Goal: Task Accomplishment & Management: Use online tool/utility

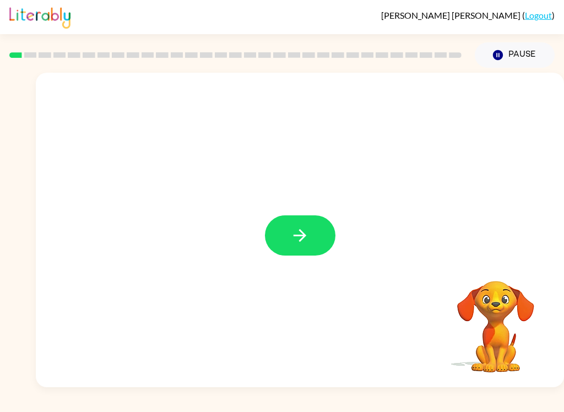
click at [309, 238] on icon "button" at bounding box center [299, 235] width 19 height 19
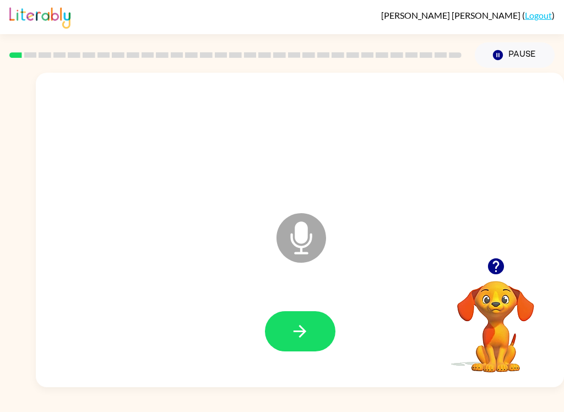
click at [299, 334] on icon "button" at bounding box center [299, 331] width 19 height 19
click at [320, 327] on button "button" at bounding box center [300, 331] width 71 height 40
click at [316, 336] on button "button" at bounding box center [300, 331] width 71 height 40
click at [316, 329] on button "button" at bounding box center [300, 331] width 71 height 40
click at [316, 322] on button "button" at bounding box center [300, 331] width 71 height 40
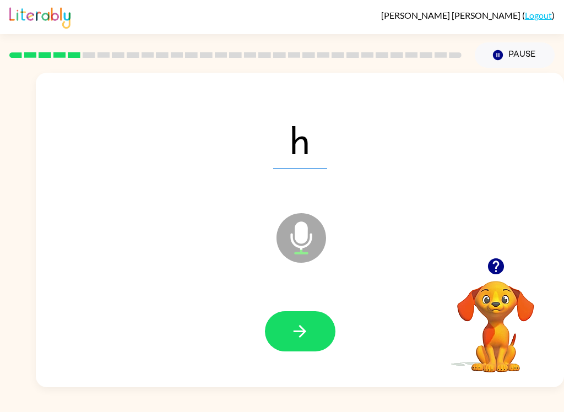
click at [301, 341] on icon "button" at bounding box center [299, 331] width 19 height 19
click at [303, 345] on button "button" at bounding box center [300, 331] width 71 height 40
click at [297, 351] on button "button" at bounding box center [300, 331] width 71 height 40
click at [313, 323] on button "button" at bounding box center [300, 331] width 71 height 40
click at [308, 334] on icon "button" at bounding box center [299, 331] width 19 height 19
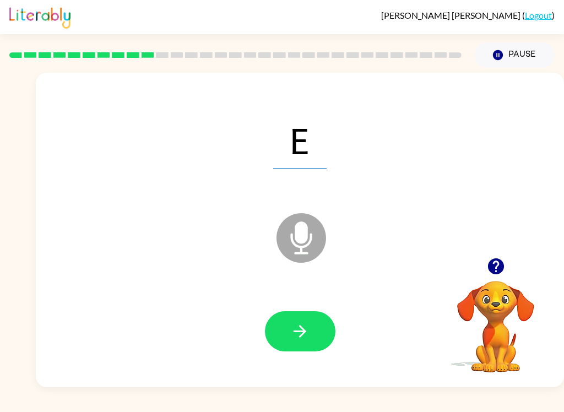
click at [310, 333] on button "button" at bounding box center [300, 331] width 71 height 40
click at [308, 339] on icon "button" at bounding box center [299, 331] width 19 height 19
click at [310, 336] on button "button" at bounding box center [300, 331] width 71 height 40
click at [242, 315] on div at bounding box center [300, 331] width 506 height 90
click at [310, 348] on button "button" at bounding box center [300, 331] width 71 height 40
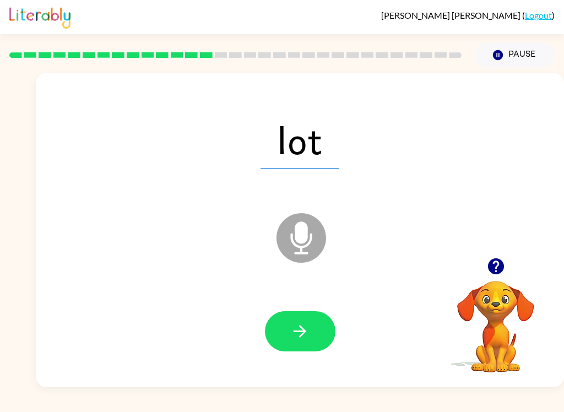
click at [306, 322] on icon "button" at bounding box center [299, 331] width 19 height 19
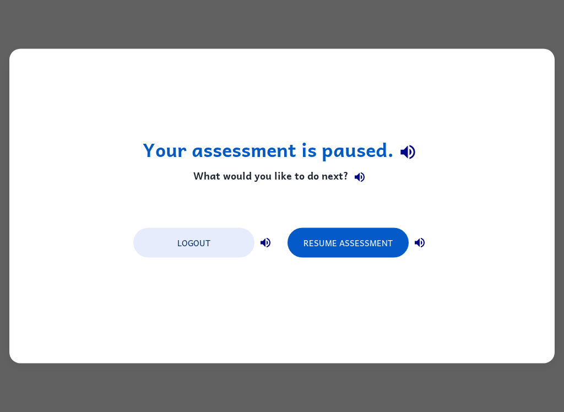
click at [356, 241] on button "Resume Assessment" at bounding box center [348, 243] width 121 height 30
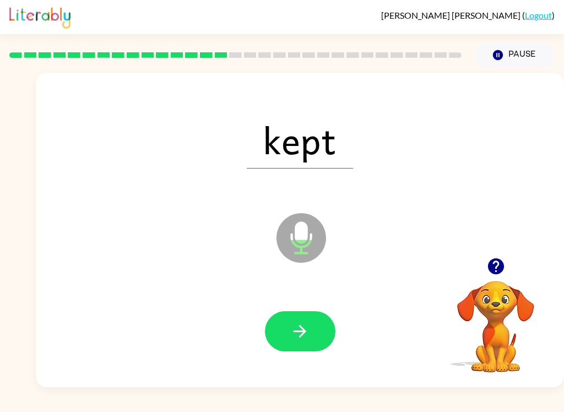
click at [301, 350] on button "button" at bounding box center [300, 331] width 71 height 40
click at [315, 349] on button "button" at bounding box center [300, 331] width 71 height 40
click at [305, 331] on icon "button" at bounding box center [300, 331] width 13 height 13
click at [288, 325] on button "button" at bounding box center [300, 331] width 71 height 40
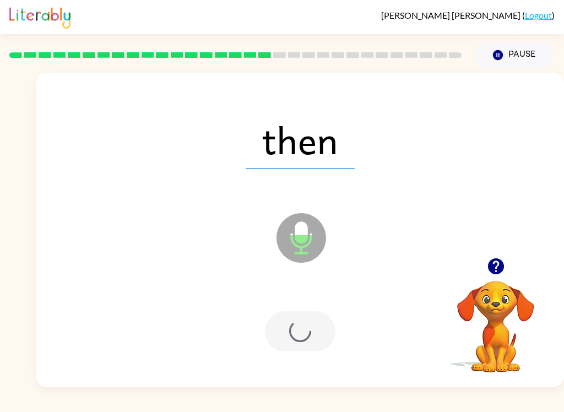
click at [288, 324] on div at bounding box center [300, 331] width 71 height 40
click at [316, 328] on div at bounding box center [300, 331] width 71 height 40
click at [314, 344] on div at bounding box center [300, 331] width 71 height 40
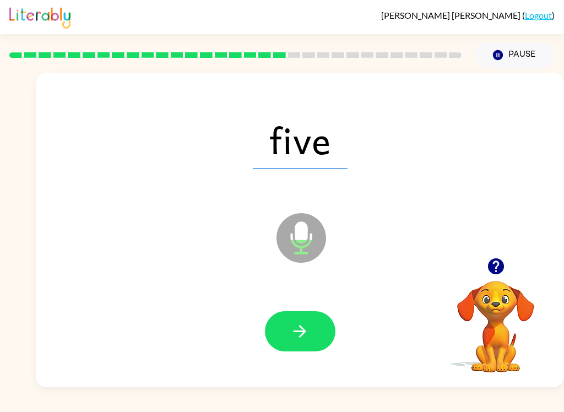
click at [301, 337] on icon "button" at bounding box center [300, 331] width 13 height 13
click at [334, 330] on button "button" at bounding box center [300, 331] width 71 height 40
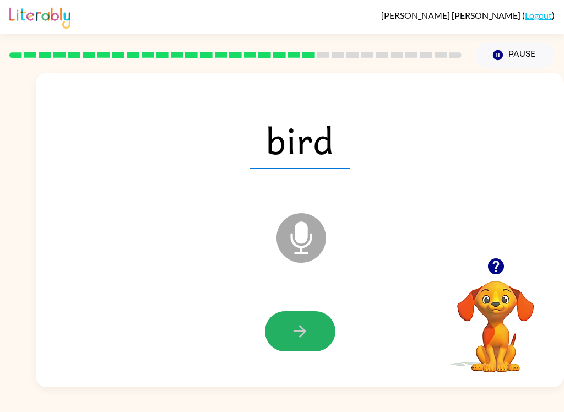
click at [304, 340] on icon "button" at bounding box center [299, 331] width 19 height 19
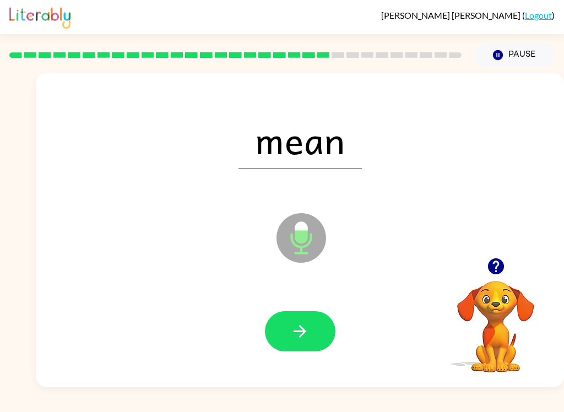
click at [315, 331] on button "button" at bounding box center [300, 331] width 71 height 40
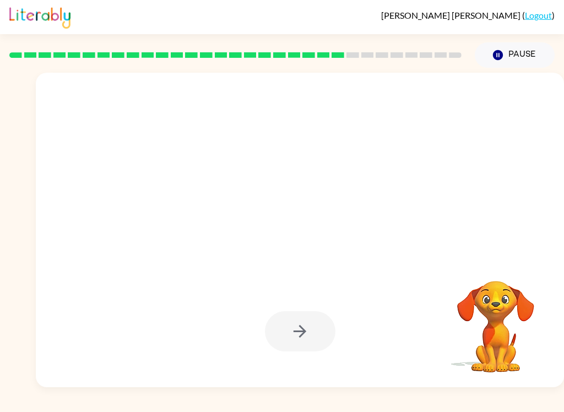
click at [325, 291] on div at bounding box center [300, 331] width 506 height 90
click at [328, 322] on div at bounding box center [300, 331] width 71 height 40
click at [325, 328] on div at bounding box center [300, 331] width 71 height 40
click at [304, 356] on div at bounding box center [300, 331] width 506 height 90
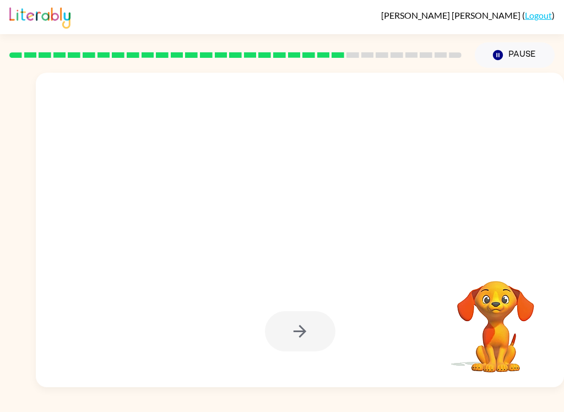
click at [320, 340] on div at bounding box center [300, 331] width 71 height 40
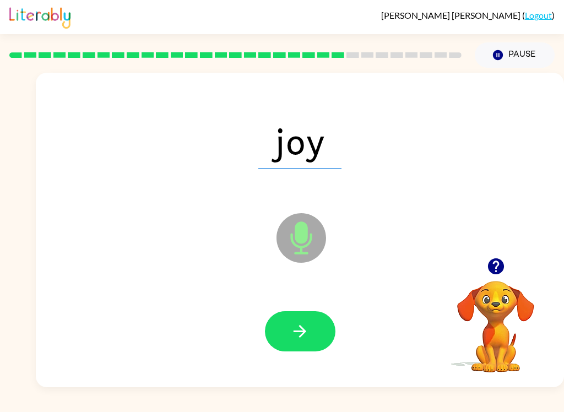
click at [312, 326] on button "button" at bounding box center [300, 331] width 71 height 40
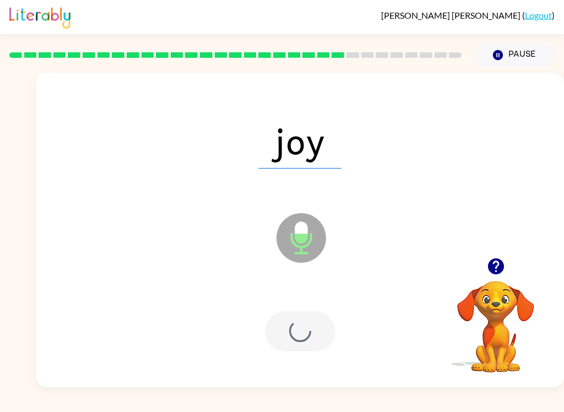
click at [311, 326] on div at bounding box center [300, 331] width 71 height 40
click at [310, 326] on div at bounding box center [300, 331] width 71 height 40
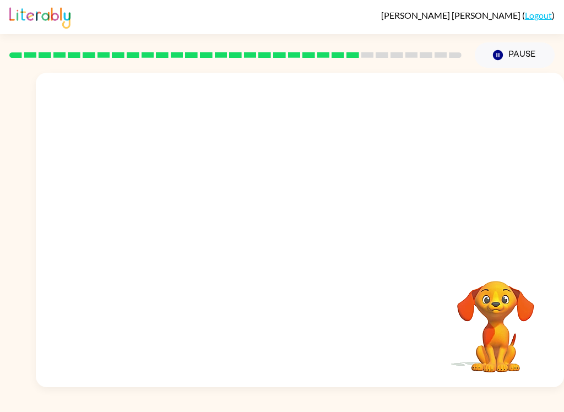
click at [325, 339] on div "Your browser must support playing .mp4 files to use Literably. Please try using…" at bounding box center [300, 230] width 528 height 315
click at [325, 338] on div "Your browser must support playing .mp4 files to use Literably. Please try using…" at bounding box center [300, 230] width 528 height 315
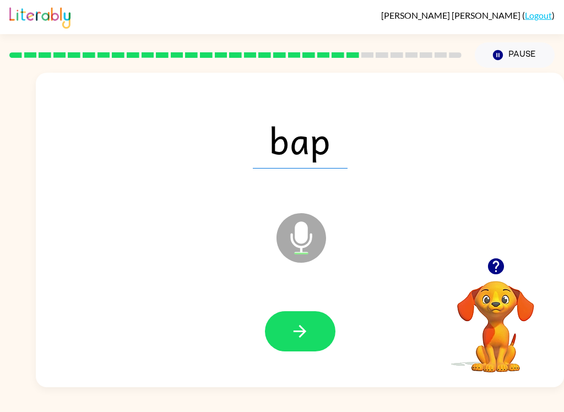
click at [290, 341] on icon "button" at bounding box center [299, 331] width 19 height 19
click at [297, 331] on icon "button" at bounding box center [300, 331] width 13 height 13
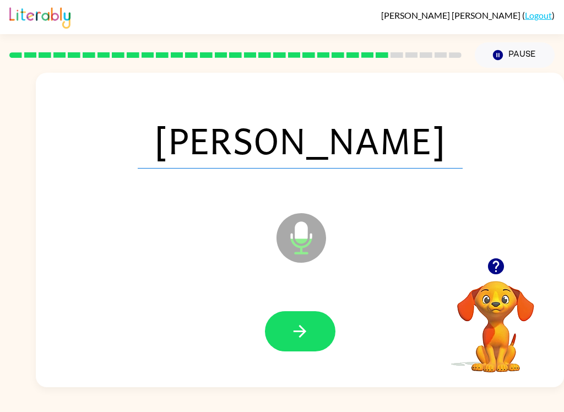
click at [282, 349] on button "button" at bounding box center [300, 331] width 71 height 40
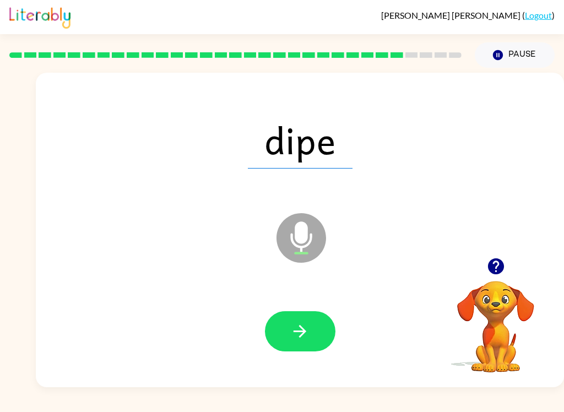
click at [315, 322] on button "button" at bounding box center [300, 331] width 71 height 40
click at [310, 326] on button "button" at bounding box center [300, 331] width 71 height 40
click at [315, 327] on button "button" at bounding box center [300, 331] width 71 height 40
click at [315, 345] on button "button" at bounding box center [300, 331] width 71 height 40
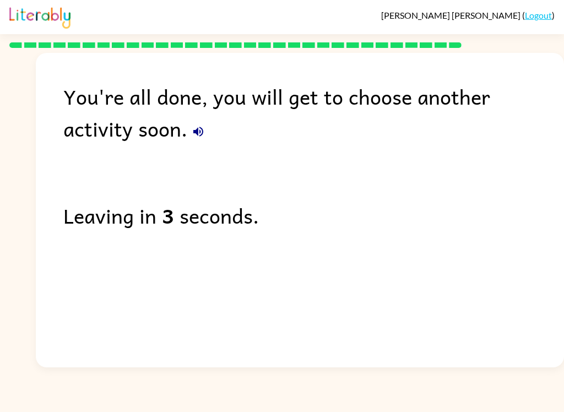
click at [342, 259] on div "You're all done, you will get to choose another activity soon. Leaving in 3 sec…" at bounding box center [300, 207] width 528 height 309
click at [431, 237] on div "You're all done, you will get to choose another activity soon. Leaving in 2 sec…" at bounding box center [300, 207] width 528 height 309
click at [456, 222] on div "Leaving in 2 seconds." at bounding box center [313, 215] width 501 height 32
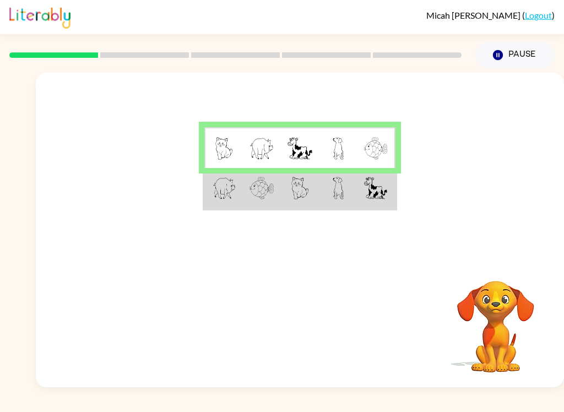
click at [228, 186] on img at bounding box center [225, 188] width 24 height 23
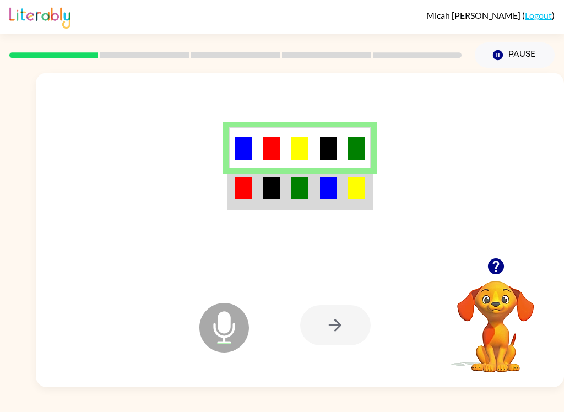
click at [261, 201] on td at bounding box center [271, 188] width 29 height 41
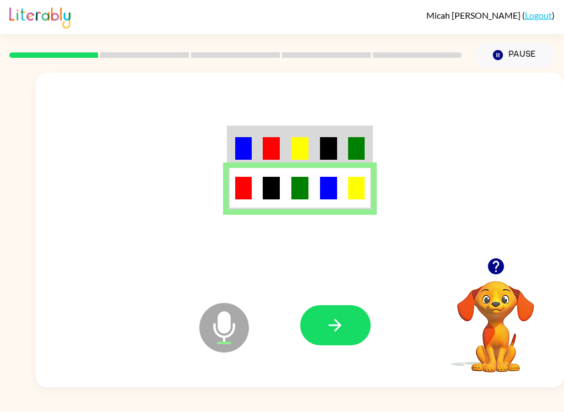
click at [337, 327] on icon "button" at bounding box center [335, 325] width 19 height 19
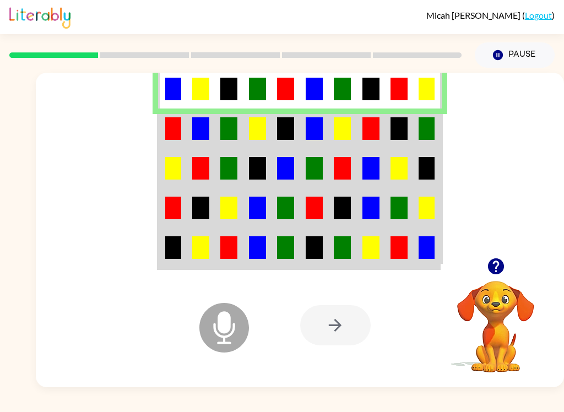
click at [178, 128] on img at bounding box center [173, 128] width 16 height 23
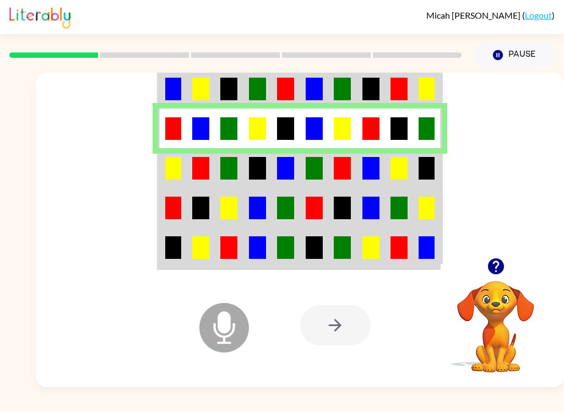
click at [171, 172] on img at bounding box center [173, 168] width 16 height 23
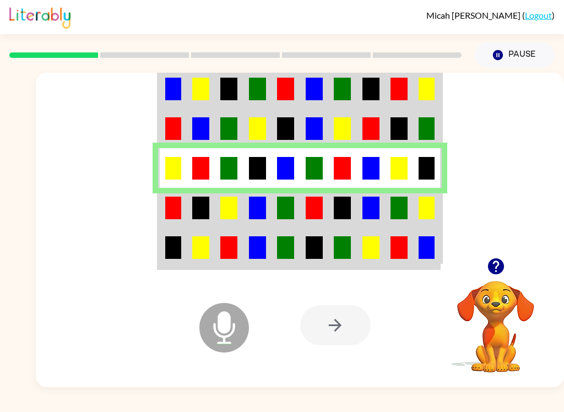
click at [183, 209] on td at bounding box center [172, 208] width 28 height 40
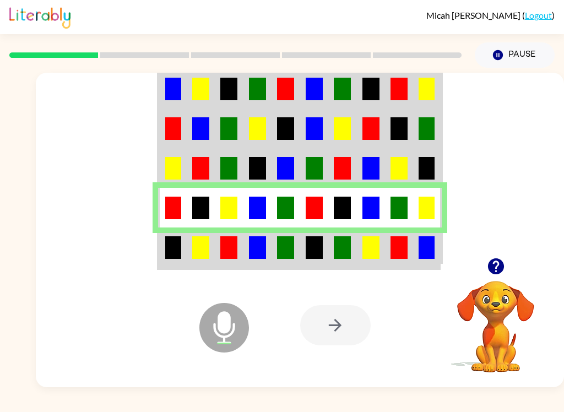
click at [175, 255] on img at bounding box center [173, 247] width 16 height 23
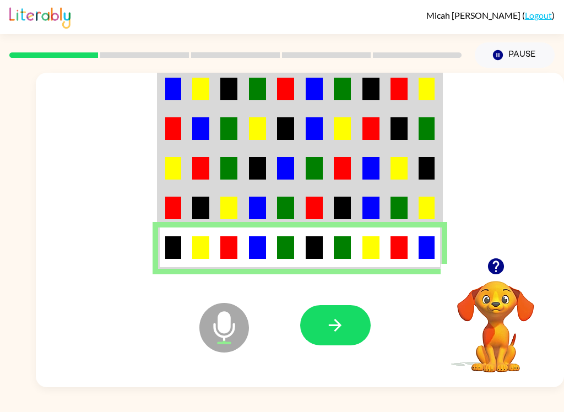
click at [328, 326] on icon "button" at bounding box center [335, 325] width 19 height 19
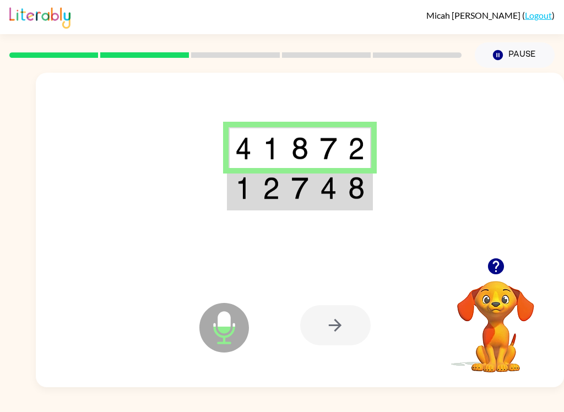
click at [263, 196] on img at bounding box center [271, 188] width 17 height 23
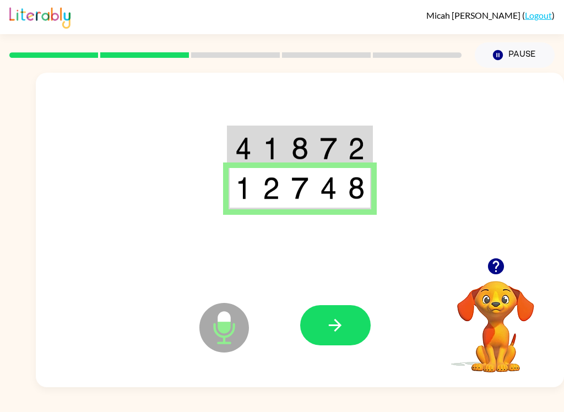
click at [337, 329] on icon "button" at bounding box center [335, 325] width 13 height 13
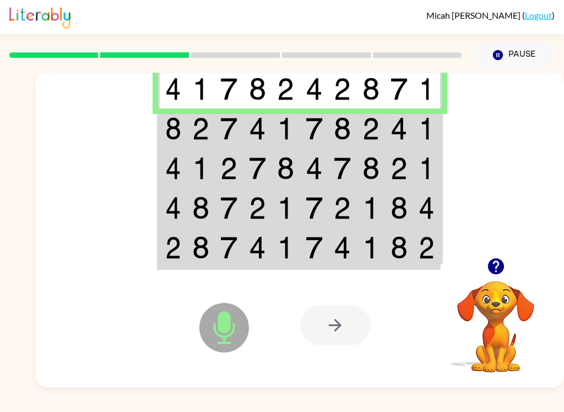
click at [171, 134] on img at bounding box center [173, 128] width 16 height 23
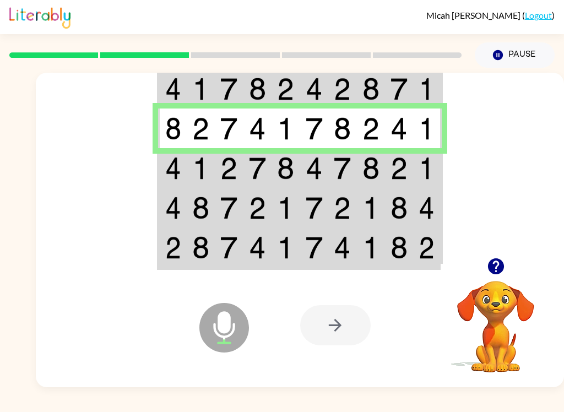
click at [175, 174] on img at bounding box center [173, 168] width 16 height 23
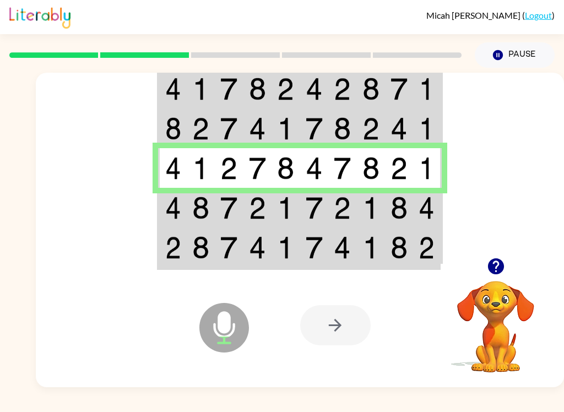
click at [173, 210] on img at bounding box center [173, 208] width 16 height 23
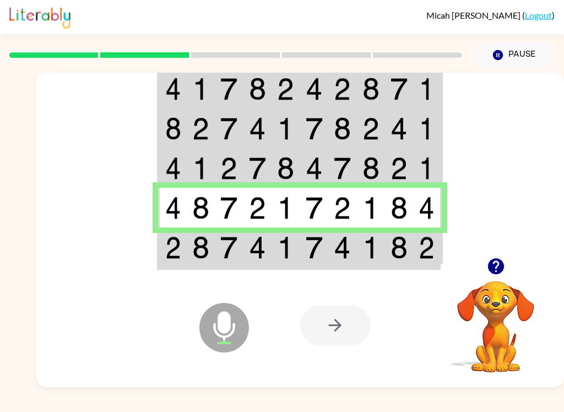
click at [163, 251] on td at bounding box center [172, 248] width 28 height 41
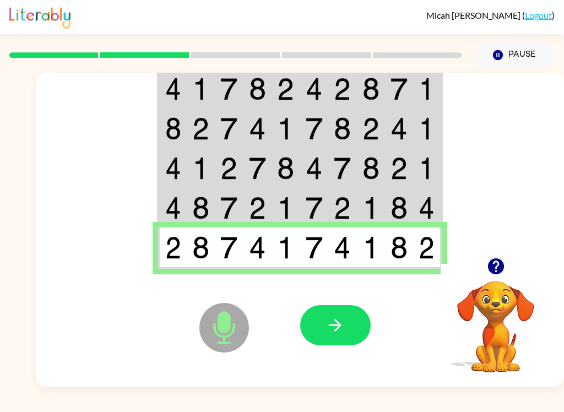
click at [324, 328] on button "button" at bounding box center [335, 325] width 71 height 40
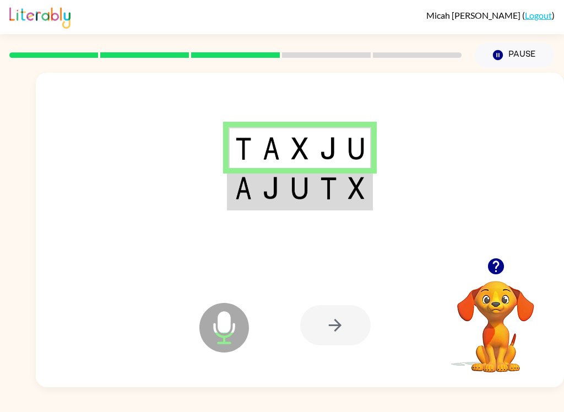
click at [255, 198] on td at bounding box center [243, 188] width 29 height 41
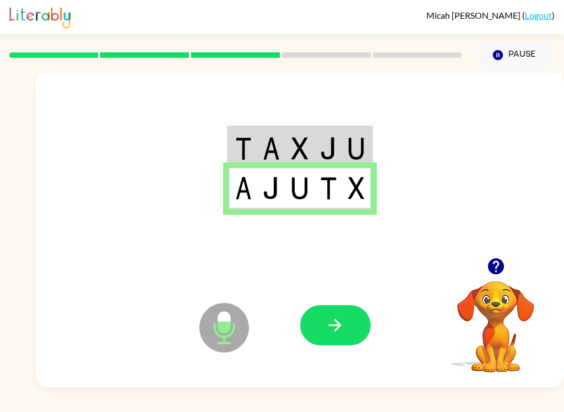
click at [328, 325] on icon "button" at bounding box center [335, 325] width 19 height 19
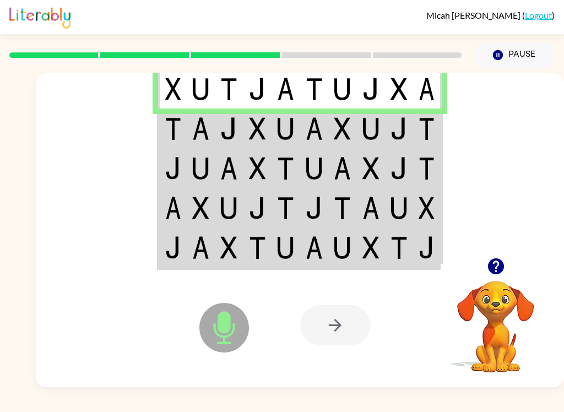
click at [166, 132] on img at bounding box center [173, 128] width 16 height 23
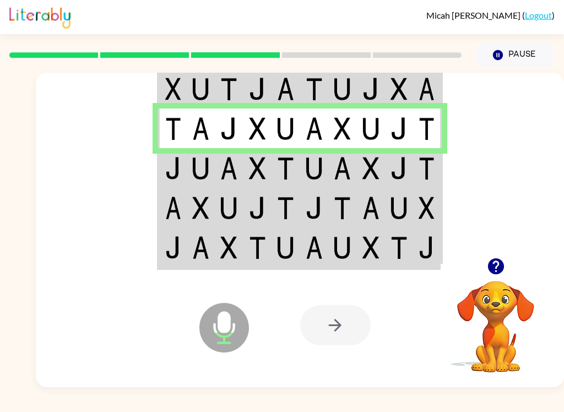
click at [173, 174] on img at bounding box center [173, 168] width 16 height 23
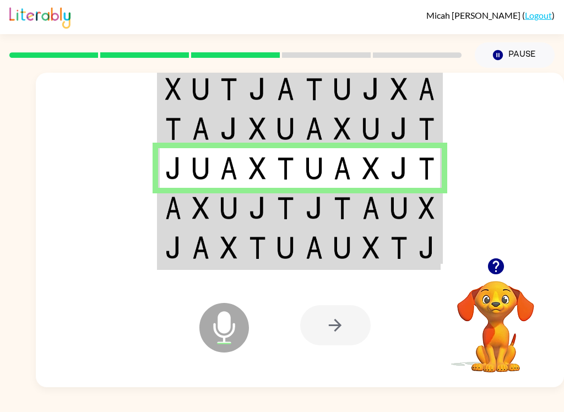
click at [169, 216] on img at bounding box center [173, 208] width 16 height 23
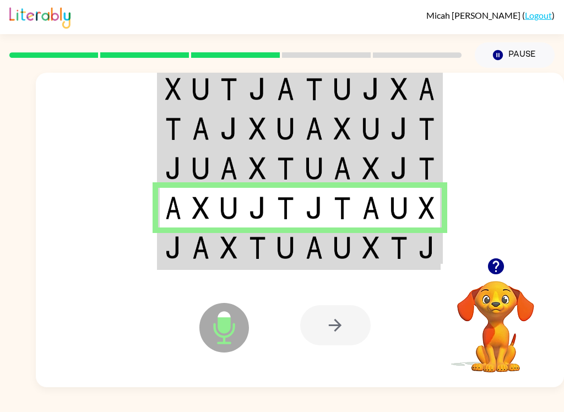
click at [183, 255] on td at bounding box center [172, 248] width 28 height 41
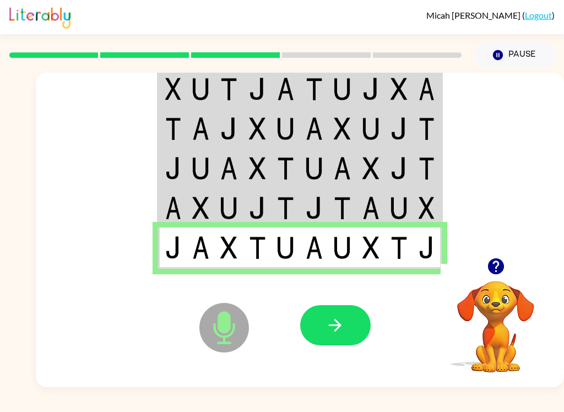
click at [330, 336] on button "button" at bounding box center [335, 325] width 71 height 40
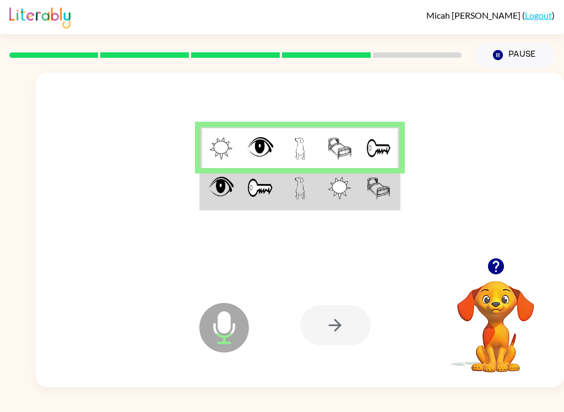
click at [207, 186] on td at bounding box center [221, 188] width 40 height 41
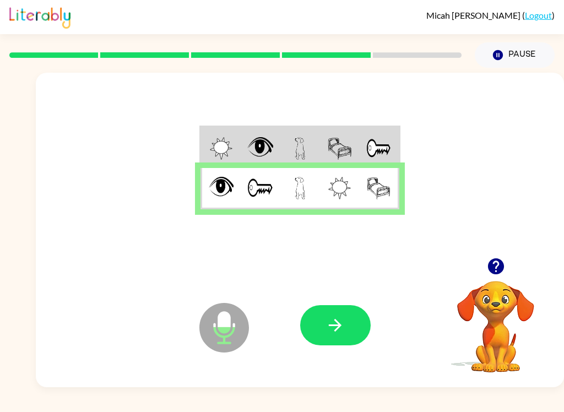
click at [325, 328] on button "button" at bounding box center [335, 325] width 71 height 40
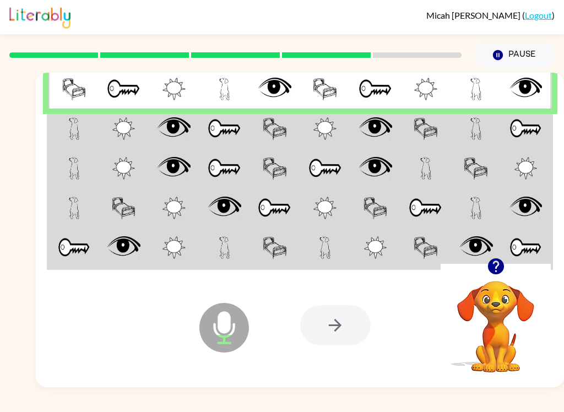
click at [44, 128] on div at bounding box center [300, 165] width 528 height 185
click at [62, 129] on td at bounding box center [73, 129] width 50 height 40
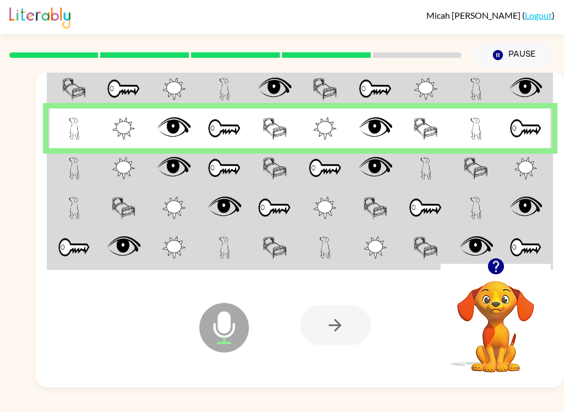
click at [63, 180] on td at bounding box center [73, 168] width 50 height 40
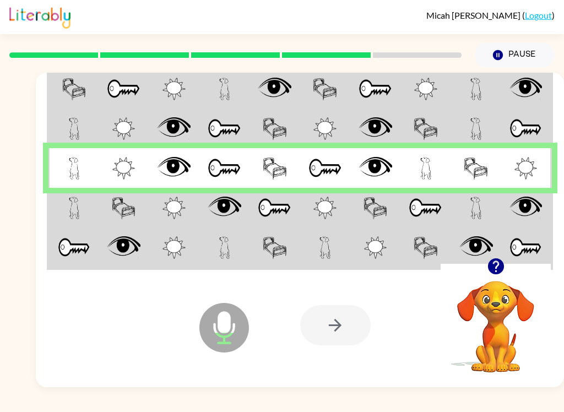
click at [76, 214] on img at bounding box center [74, 208] width 11 height 23
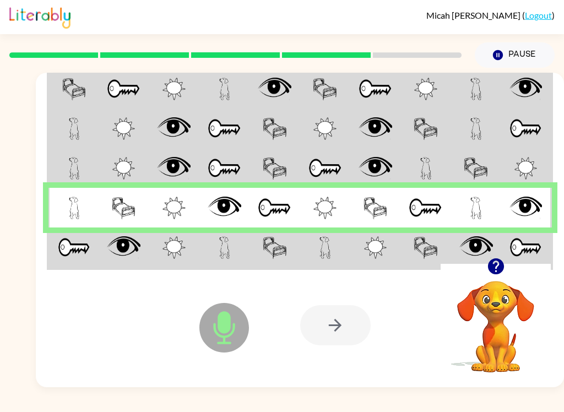
click at [55, 250] on td at bounding box center [73, 248] width 50 height 41
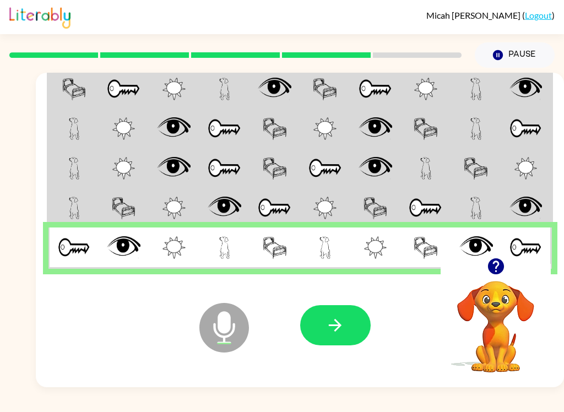
click at [325, 317] on button "button" at bounding box center [335, 325] width 71 height 40
